Goal: Check status: Check status

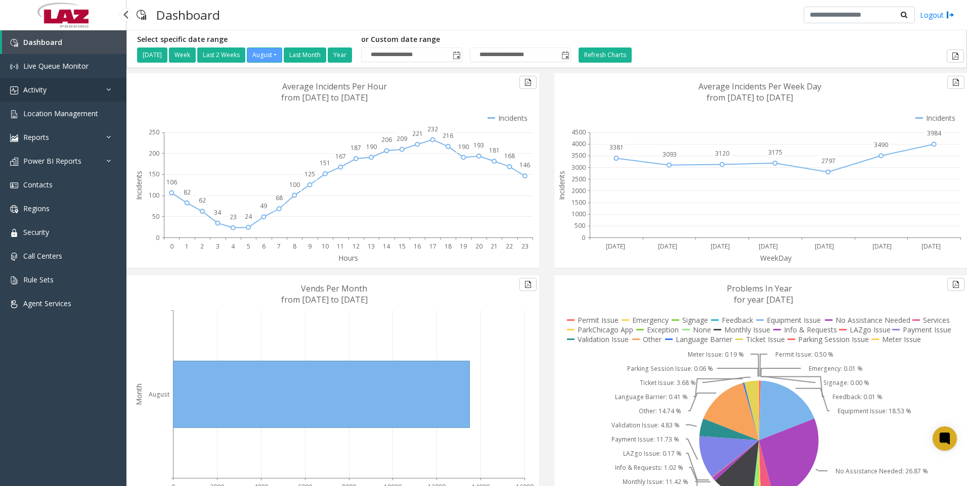
click at [41, 85] on span "Activity" at bounding box center [34, 90] width 23 height 10
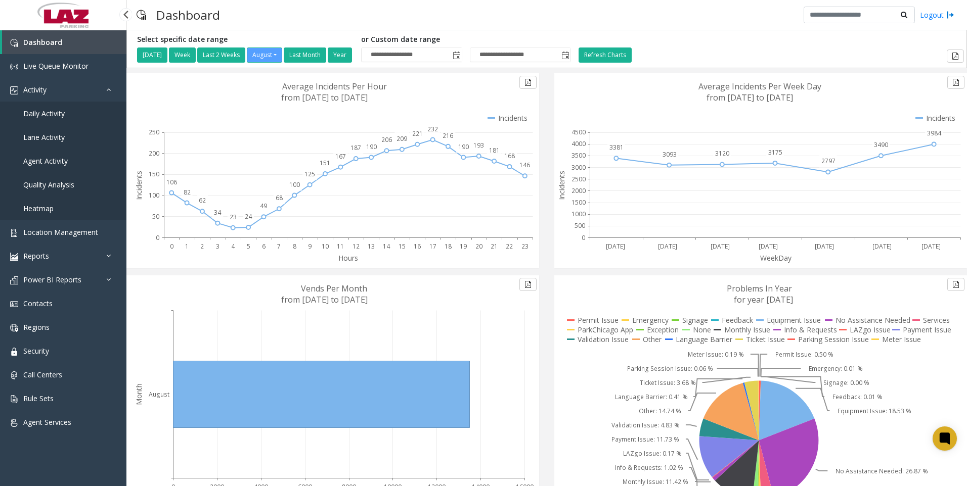
click at [49, 158] on span "Agent Activity" at bounding box center [45, 161] width 44 height 10
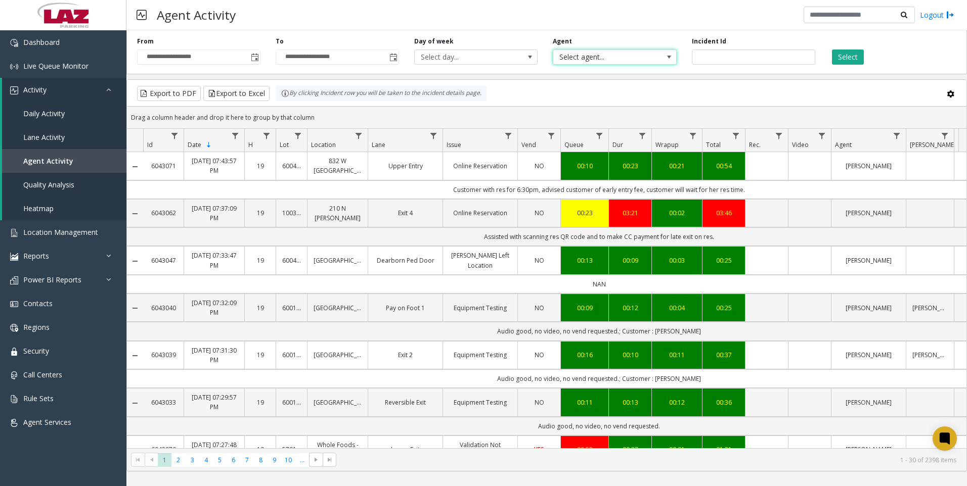
click at [584, 56] on span "Select agent..." at bounding box center [602, 57] width 98 height 14
type input "******"
click at [573, 107] on li "[PERSON_NAME]" at bounding box center [614, 111] width 120 height 14
click at [846, 56] on button "Select" at bounding box center [848, 57] width 32 height 15
